Goal: Navigation & Orientation: Find specific page/section

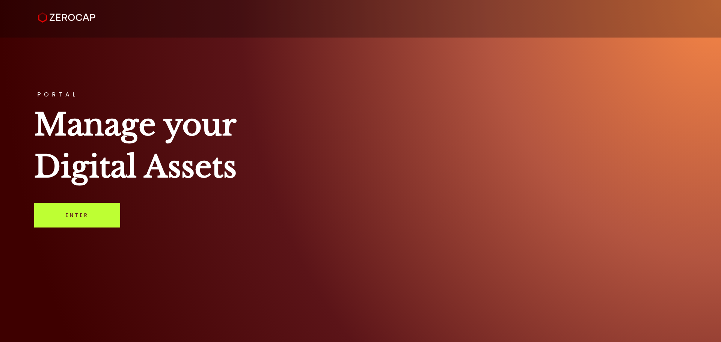
click at [62, 218] on link "Enter" at bounding box center [77, 215] width 86 height 25
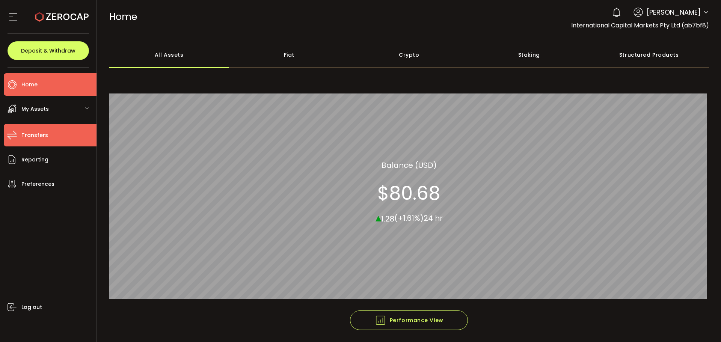
click at [30, 132] on span "Transfers" at bounding box center [34, 135] width 27 height 11
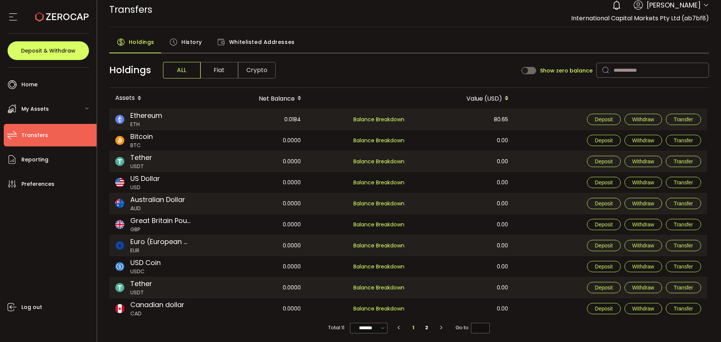
scroll to position [9, 0]
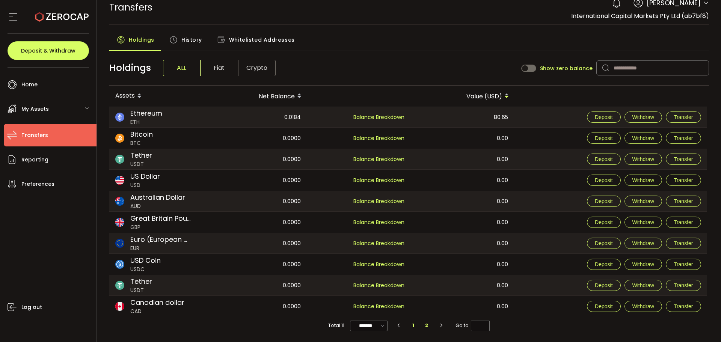
click at [426, 325] on li "2" at bounding box center [427, 325] width 14 height 11
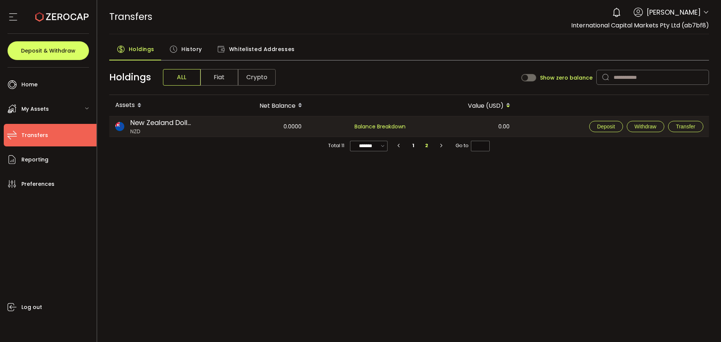
scroll to position [0, 0]
click at [376, 126] on span "Balance Breakdown" at bounding box center [380, 126] width 51 height 9
drag, startPoint x: 408, startPoint y: 125, endPoint x: 420, endPoint y: 128, distance: 12.6
click at [416, 127] on tr "New Zealand Dollar NZD 0.0000 Balance Breakdown 0.00 Deposit Withdraw Transfer" at bounding box center [409, 126] width 600 height 21
click at [512, 129] on div "0.00" at bounding box center [463, 126] width 103 height 20
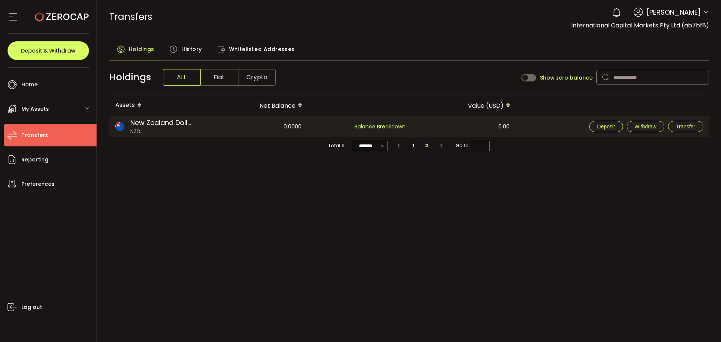
click at [516, 123] on td "0.00" at bounding box center [464, 126] width 104 height 21
click at [417, 145] on li "1" at bounding box center [414, 145] width 14 height 11
type input "*"
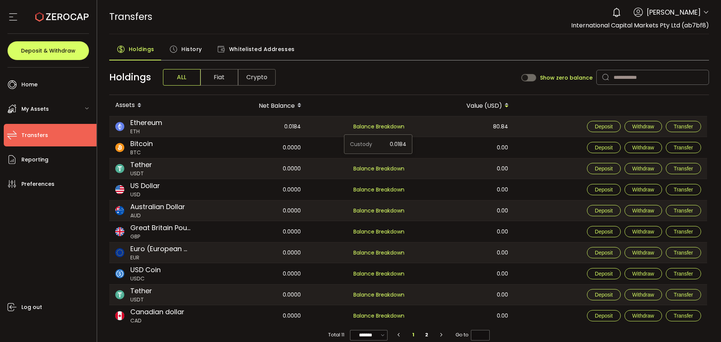
click at [381, 124] on span "Balance Breakdown" at bounding box center [378, 127] width 51 height 8
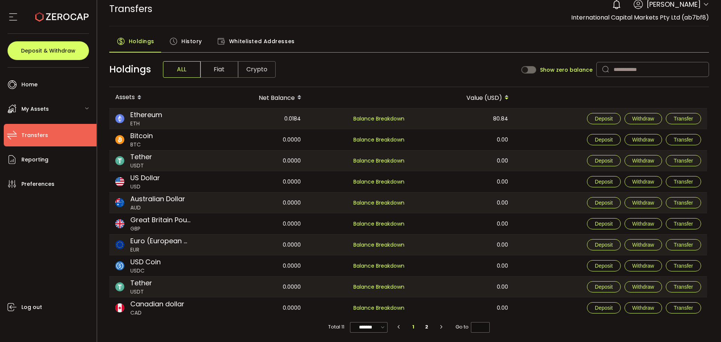
scroll to position [9, 0]
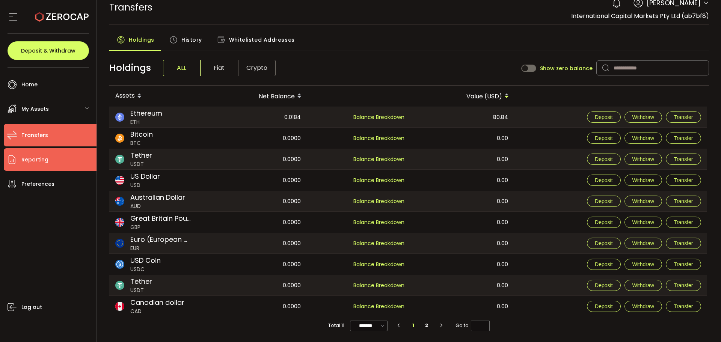
click at [33, 166] on li "Reporting" at bounding box center [50, 159] width 93 height 23
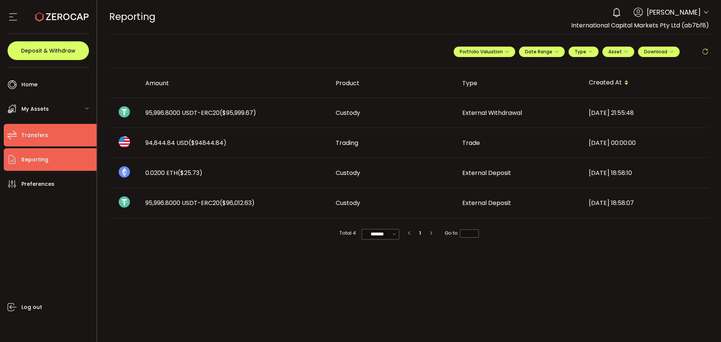
click at [33, 138] on span "Transfers" at bounding box center [34, 135] width 27 height 11
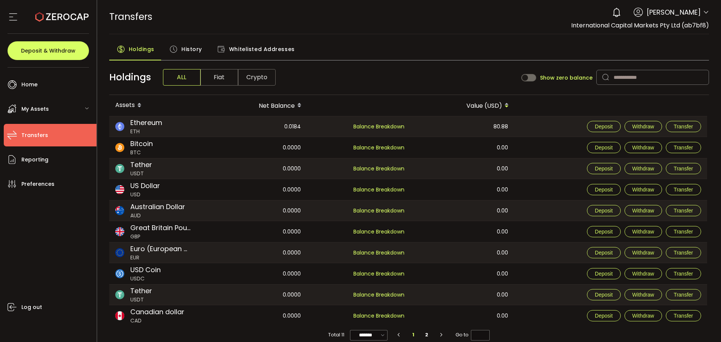
click at [197, 45] on span "History" at bounding box center [191, 49] width 21 height 15
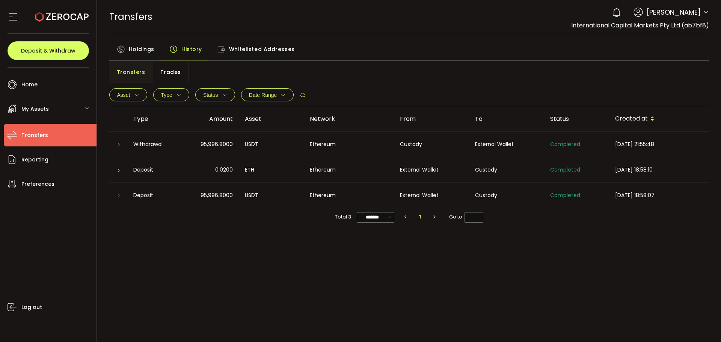
click at [118, 145] on icon at bounding box center [118, 145] width 5 height 5
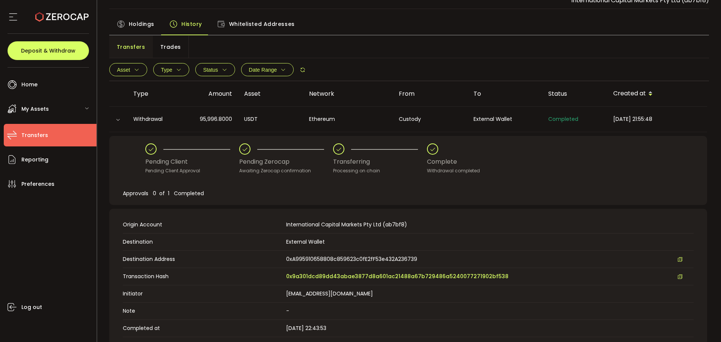
scroll to position [38, 0]
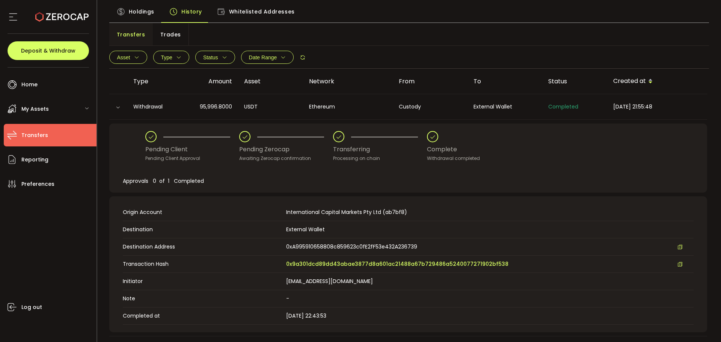
click at [116, 104] on div at bounding box center [119, 107] width 8 height 6
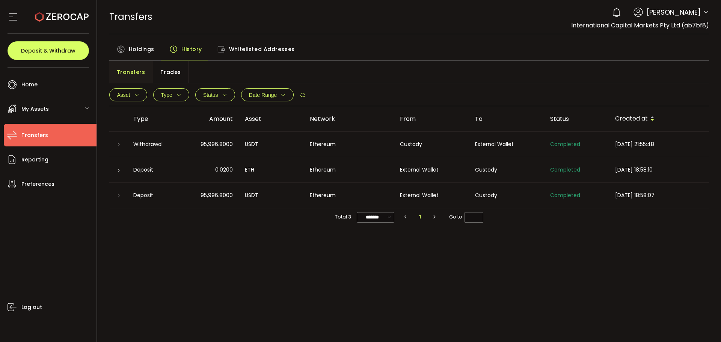
click at [119, 145] on icon at bounding box center [118, 145] width 5 height 5
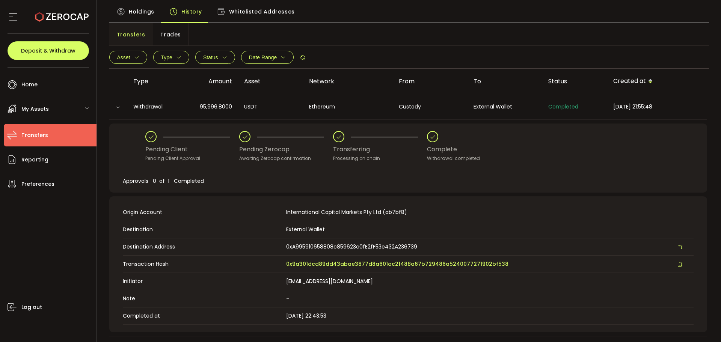
scroll to position [75, 0]
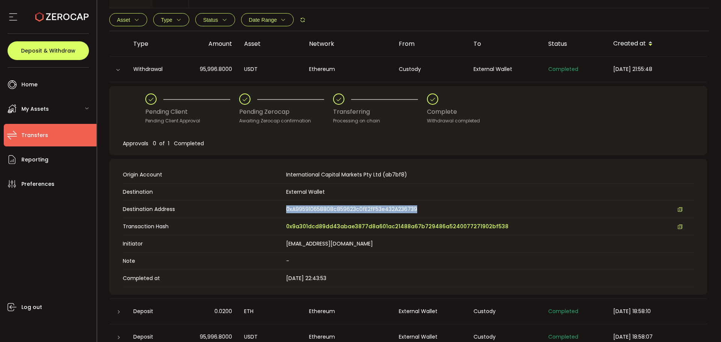
drag, startPoint x: 430, startPoint y: 207, endPoint x: 285, endPoint y: 207, distance: 145.0
click at [285, 207] on div "Destination Address 0xA995910658808c859623c0fE2fF53e432A236739" at bounding box center [408, 209] width 571 height 8
copy span "0xA995910658808c859623c0fE2fF53e432A236739"
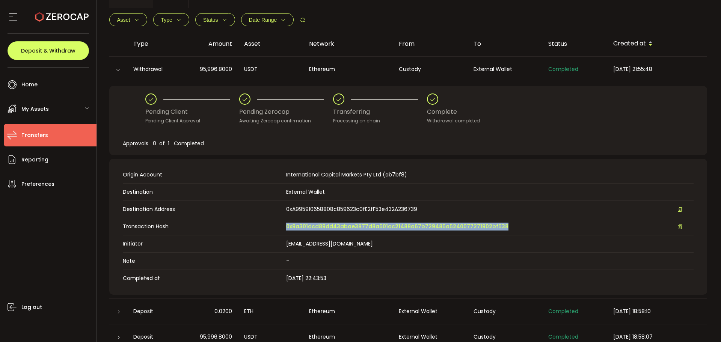
drag, startPoint x: 505, startPoint y: 226, endPoint x: 284, endPoint y: 224, distance: 221.3
click at [284, 224] on div "Transaction Hash 0x9a301dcd89dd43abae3877d8a601ac21488a67b729486a5240077271902b…" at bounding box center [408, 227] width 571 height 8
copy div "0x9a301dcd89dd43abae3877d8a601ac21488a67b729486a5240077271902bf538"
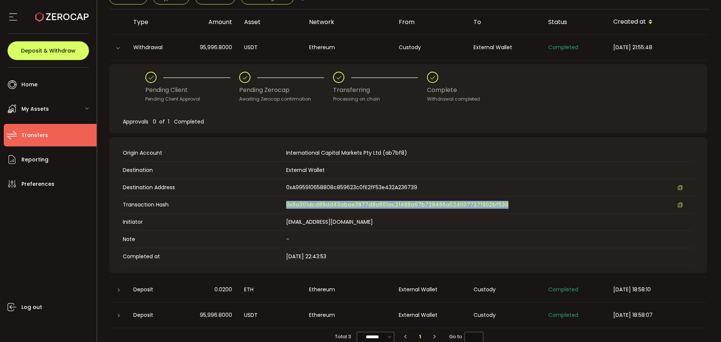
scroll to position [108, 0]
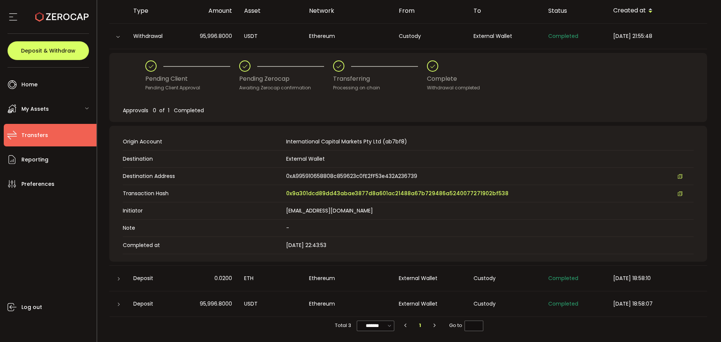
click at [118, 305] on icon at bounding box center [118, 304] width 5 height 5
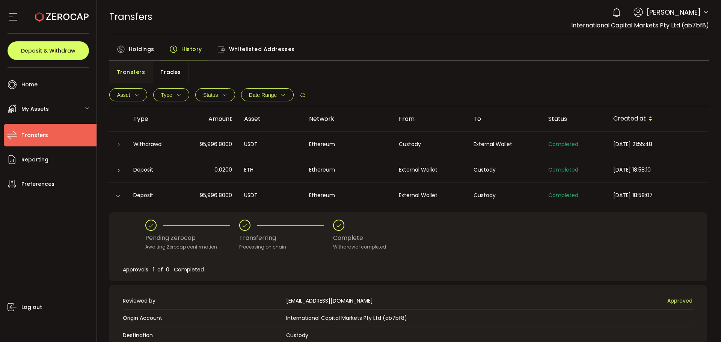
scroll to position [125, 0]
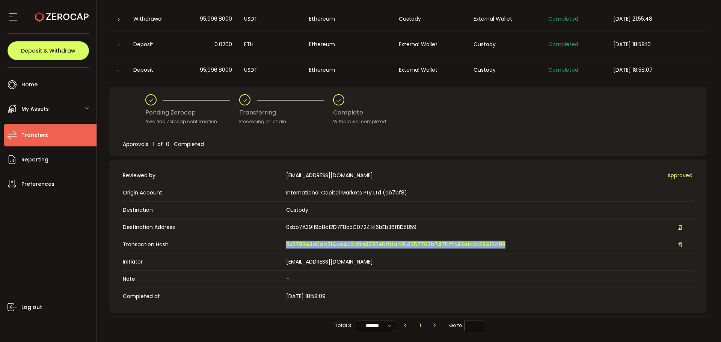
drag, startPoint x: 495, startPoint y: 244, endPoint x: 279, endPoint y: 242, distance: 215.3
click at [279, 242] on div "Transaction Hash 0x2793e3a5ab214ae4d2d0a8336ebf0fab1b4357762b747bffb43efc1a294f…" at bounding box center [408, 245] width 571 height 8
copy div "0x2793e3a5ab214ae4d2d0a8336ebf0fab1b4357762b747bffb43efc1a294f2a98"
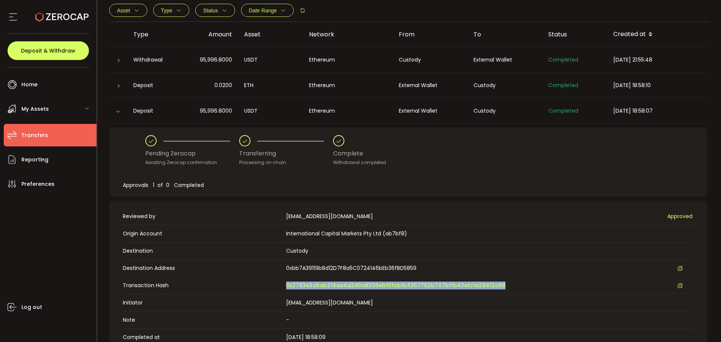
scroll to position [13, 0]
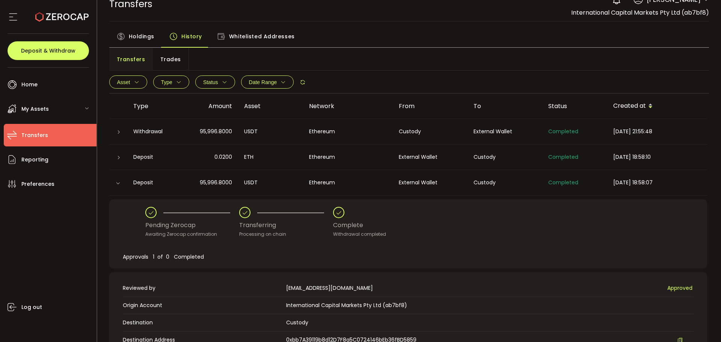
click at [137, 35] on span "Holdings" at bounding box center [142, 36] width 26 height 15
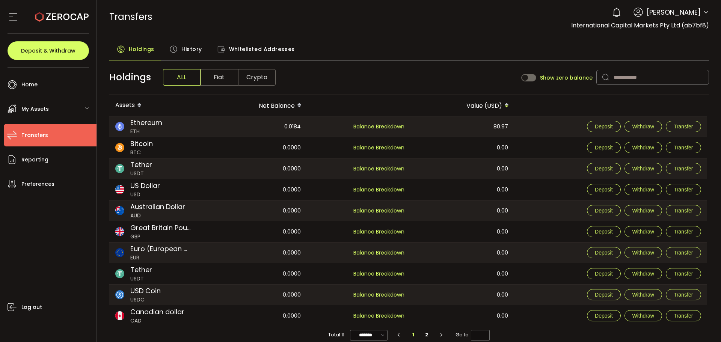
click at [265, 47] on span "Whitelisted Addresses" at bounding box center [262, 49] width 66 height 15
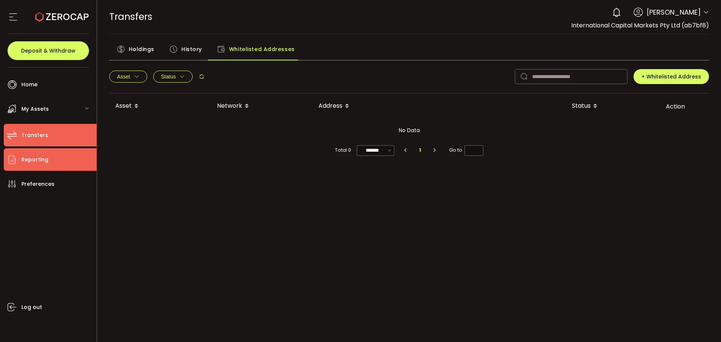
click at [36, 163] on span "Reporting" at bounding box center [34, 159] width 27 height 11
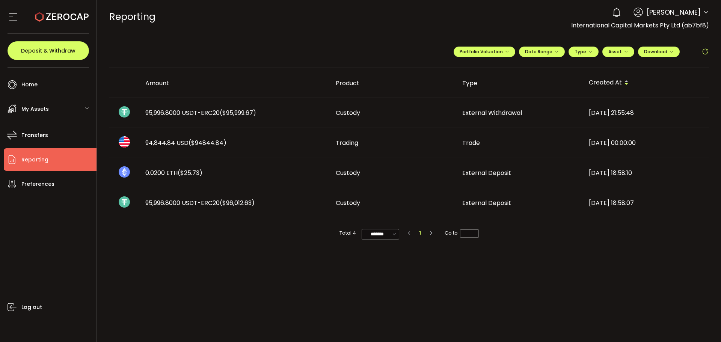
click at [49, 109] on div "My Assets" at bounding box center [50, 109] width 93 height 23
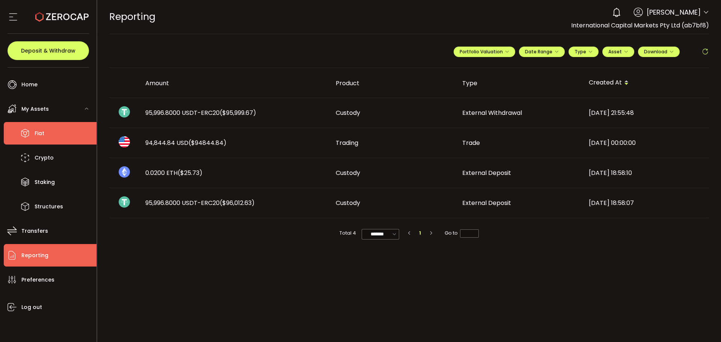
click at [42, 133] on span "Fiat" at bounding box center [40, 133] width 10 height 11
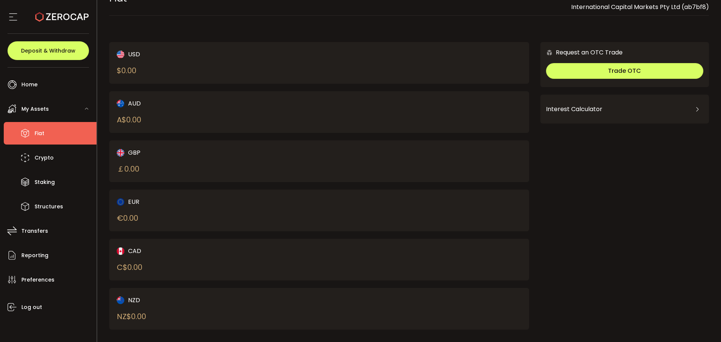
scroll to position [29, 0]
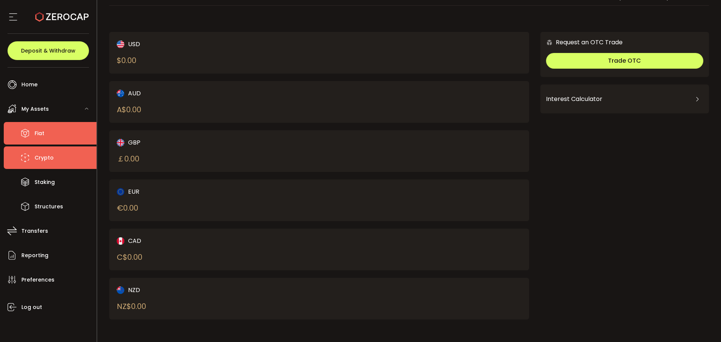
click at [56, 150] on li "Crypto" at bounding box center [50, 158] width 93 height 23
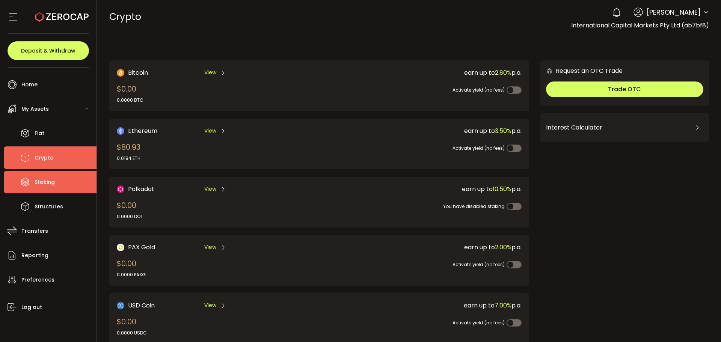
click at [36, 185] on span "Staking" at bounding box center [45, 182] width 20 height 11
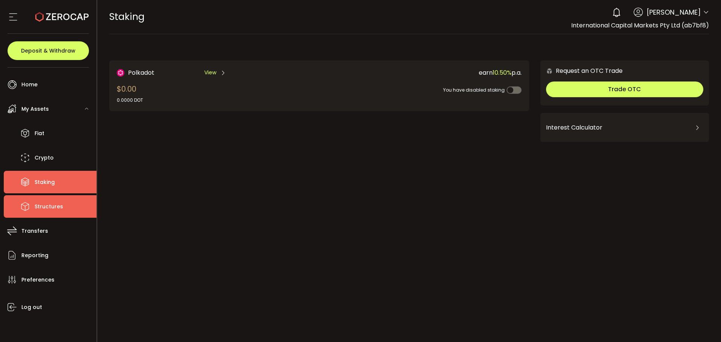
click at [38, 207] on span "Structures" at bounding box center [49, 206] width 29 height 11
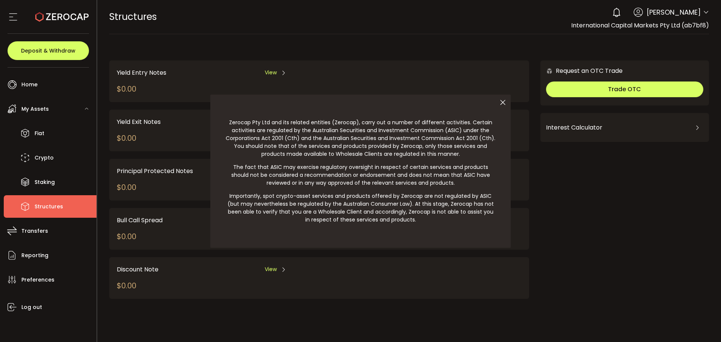
click at [502, 104] on icon at bounding box center [503, 103] width 16 height 16
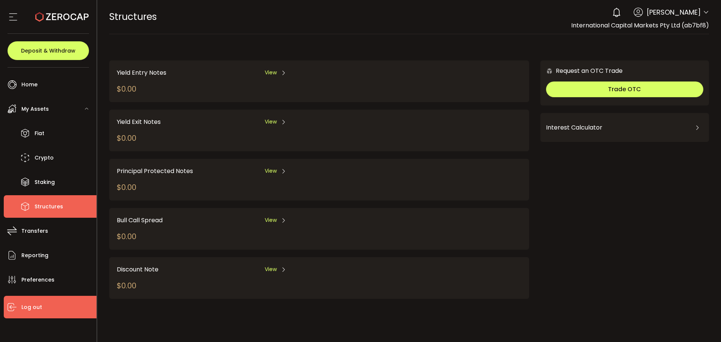
click at [26, 304] on span "Log out" at bounding box center [31, 307] width 21 height 11
